Goal: Navigation & Orientation: Find specific page/section

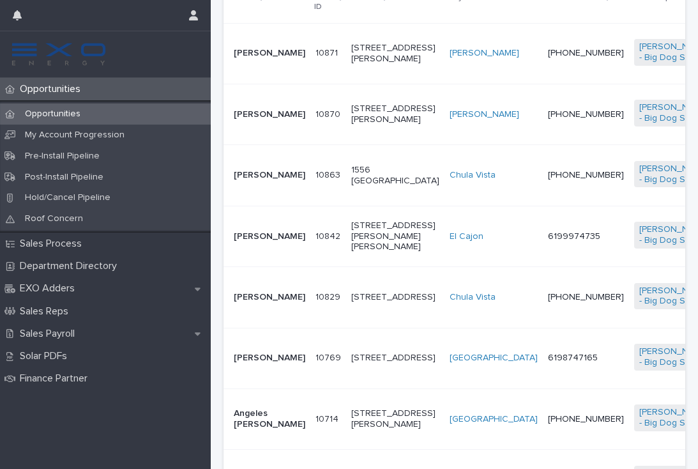
scroll to position [402, 0]
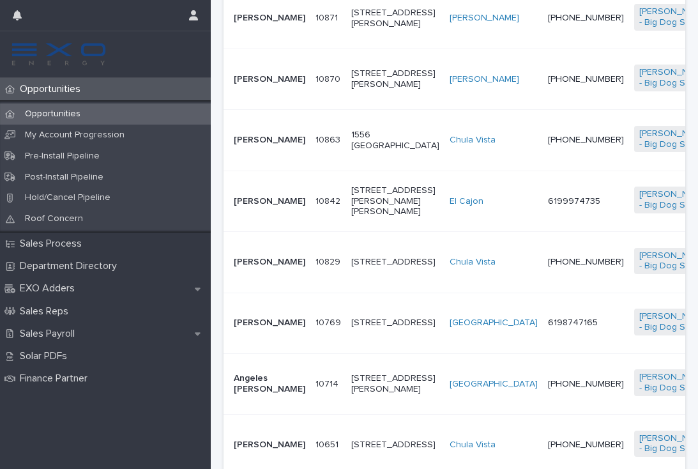
click at [543, 285] on td "[PHONE_NUMBER]" at bounding box center [586, 262] width 86 height 61
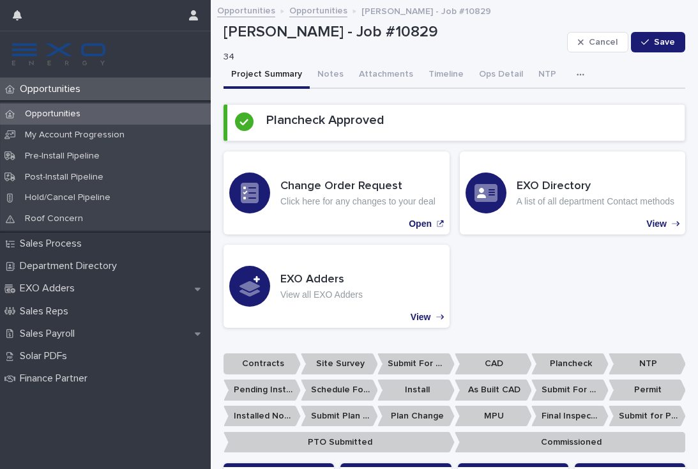
click at [657, 295] on div "Change Order Request Click here for any changes to your deal Open EXO Directory…" at bounding box center [454, 239] width 462 height 176
click at [333, 74] on button "Notes" at bounding box center [331, 75] width 42 height 27
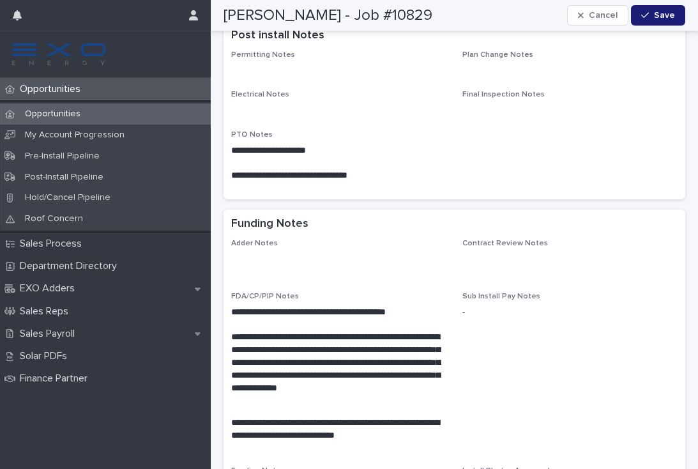
scroll to position [1146, 0]
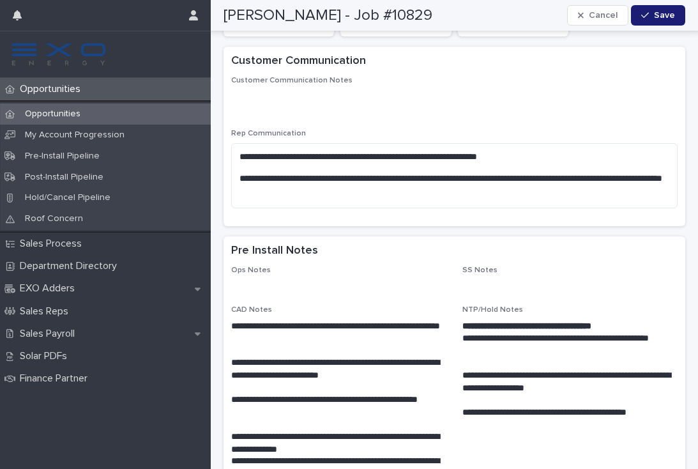
click at [57, 96] on div "Opportunities" at bounding box center [105, 89] width 211 height 22
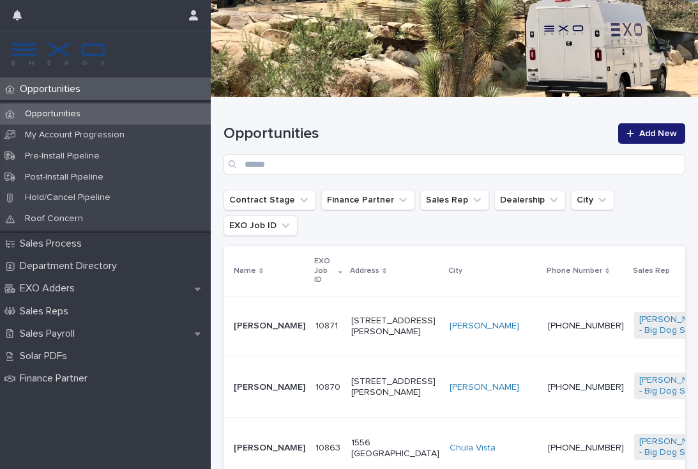
scroll to position [148, 0]
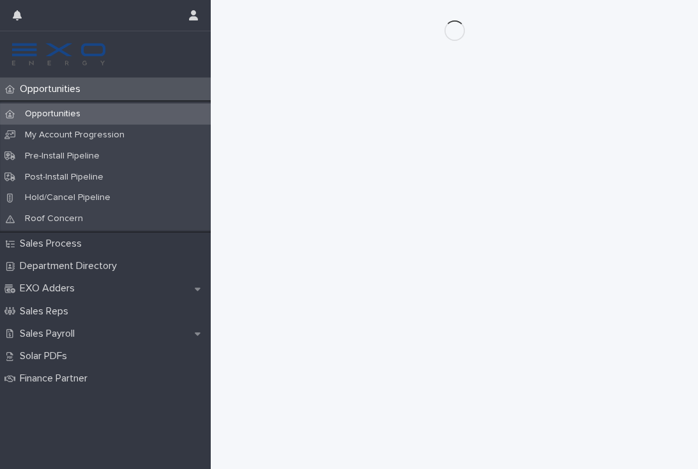
click at [43, 99] on div "Opportunities" at bounding box center [105, 89] width 211 height 22
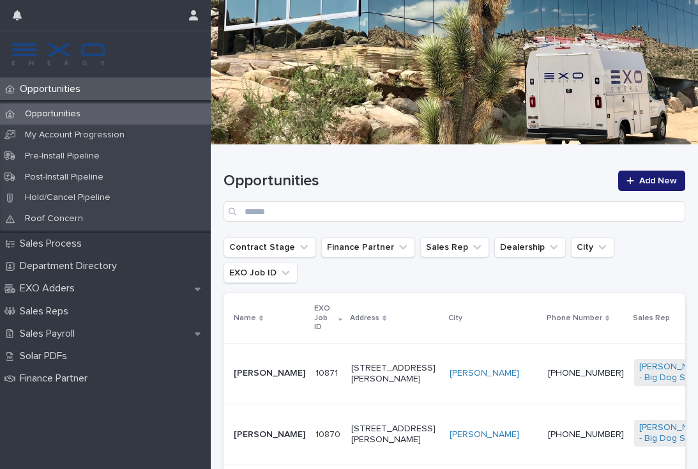
scroll to position [154, 0]
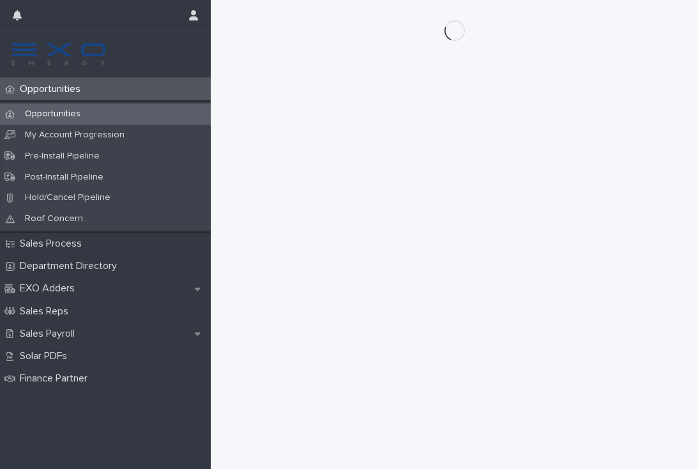
click at [60, 95] on p "Opportunities" at bounding box center [53, 89] width 76 height 12
